Goal: Transaction & Acquisition: Purchase product/service

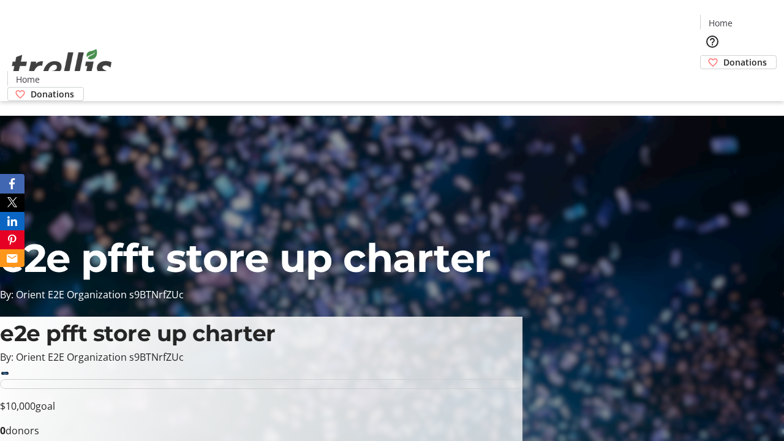
click at [723, 56] on span "Donations" at bounding box center [744, 62] width 43 height 13
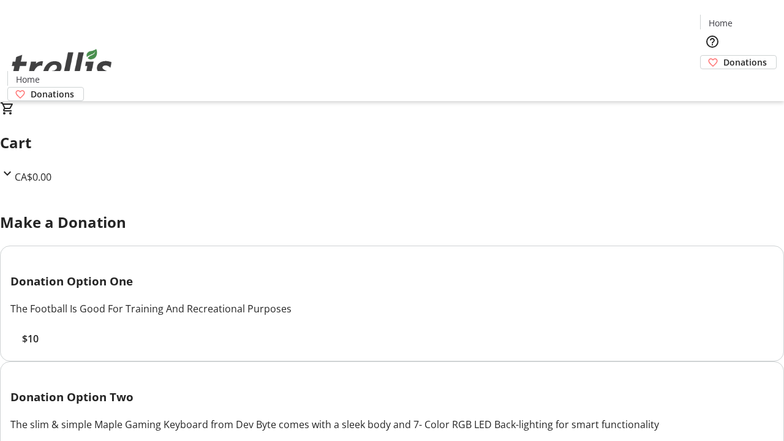
click at [39, 346] on span "$10" at bounding box center [30, 338] width 17 height 15
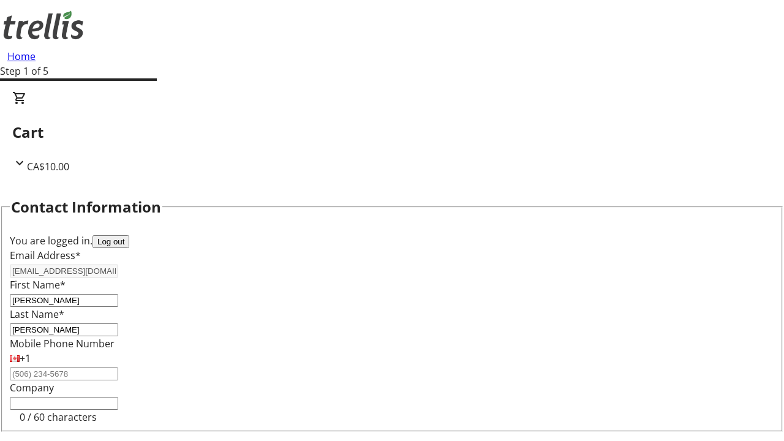
select select "CA"
select select "BC"
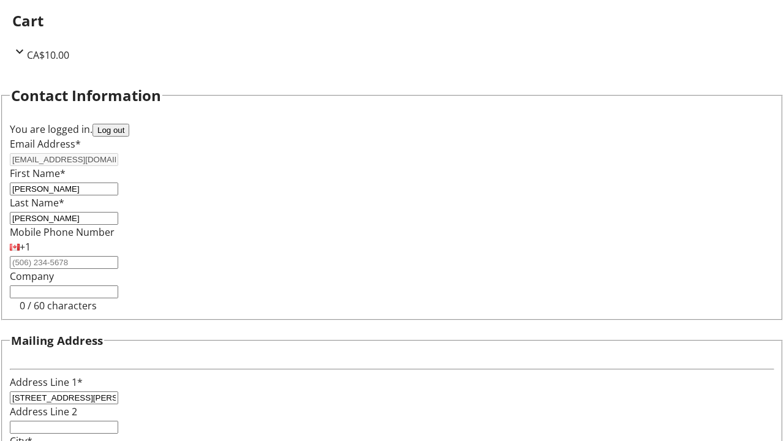
type input "Kelowna"
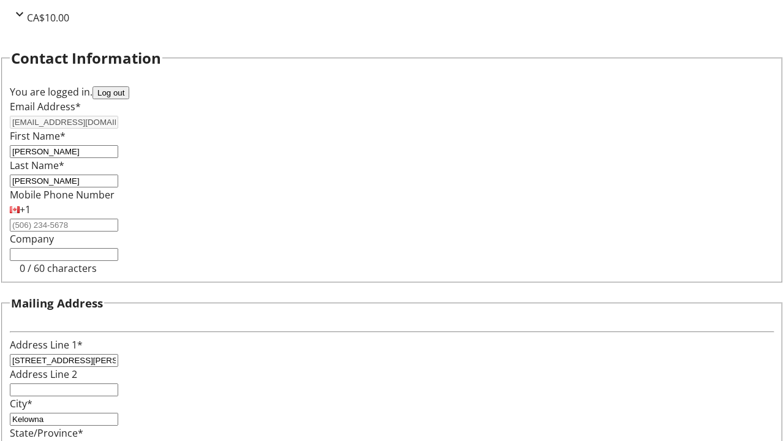
type input "V1Y 0C2"
